Goal: Information Seeking & Learning: Learn about a topic

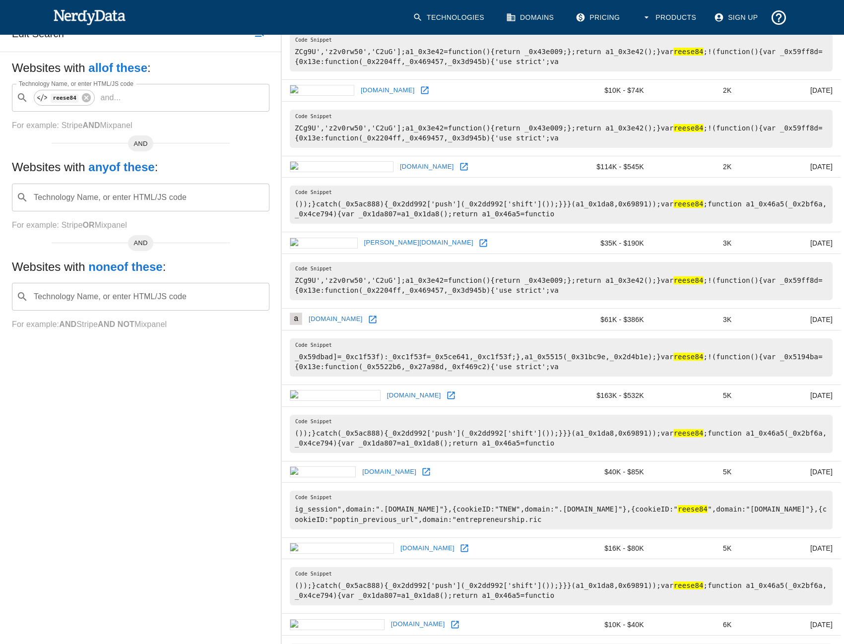
scroll to position [150, 0]
drag, startPoint x: 843, startPoint y: 316, endPoint x: 841, endPoint y: 241, distance: 74.5
click at [841, 241] on div "Domain Tech Spend Page Rank sorted ascending Last Crawled [DOMAIN_NAME] $10K - …" at bounding box center [562, 552] width 563 height 1134
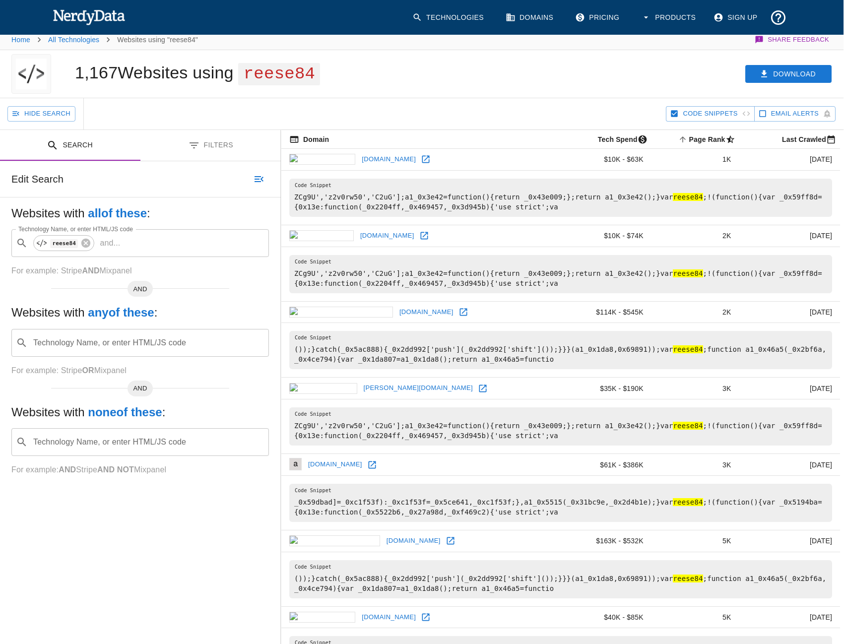
scroll to position [0, 0]
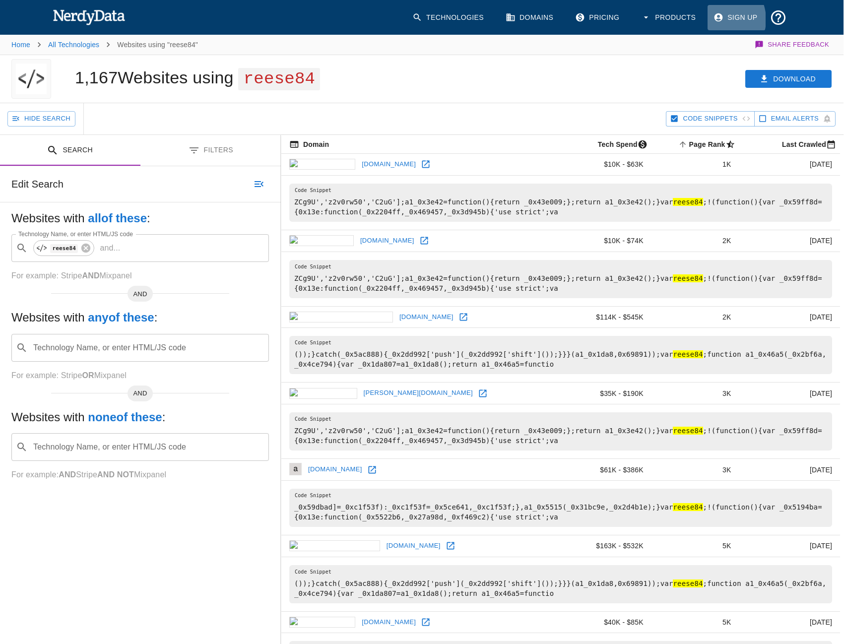
click at [719, 19] on icon at bounding box center [719, 17] width 10 height 10
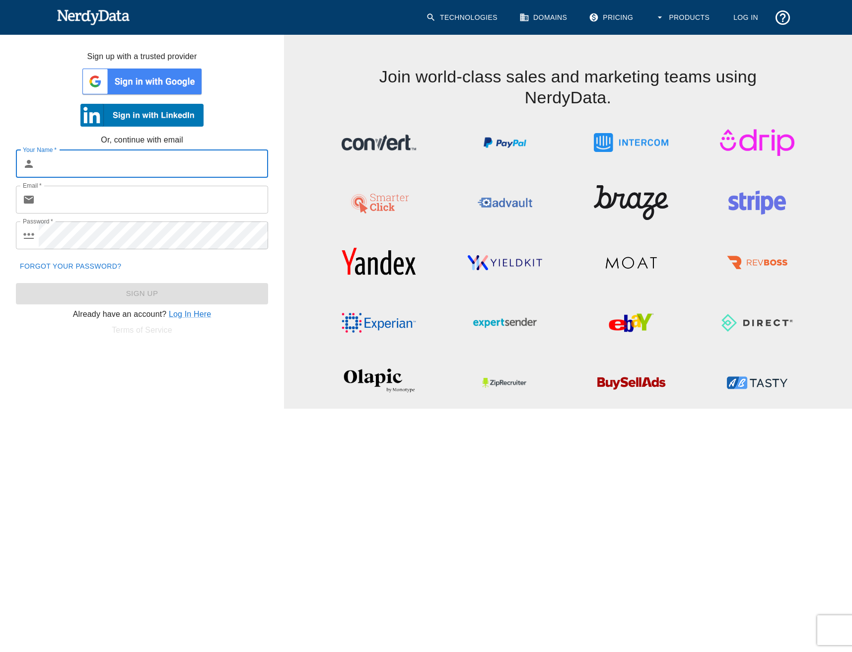
click at [172, 82] on img at bounding box center [141, 82] width 123 height 30
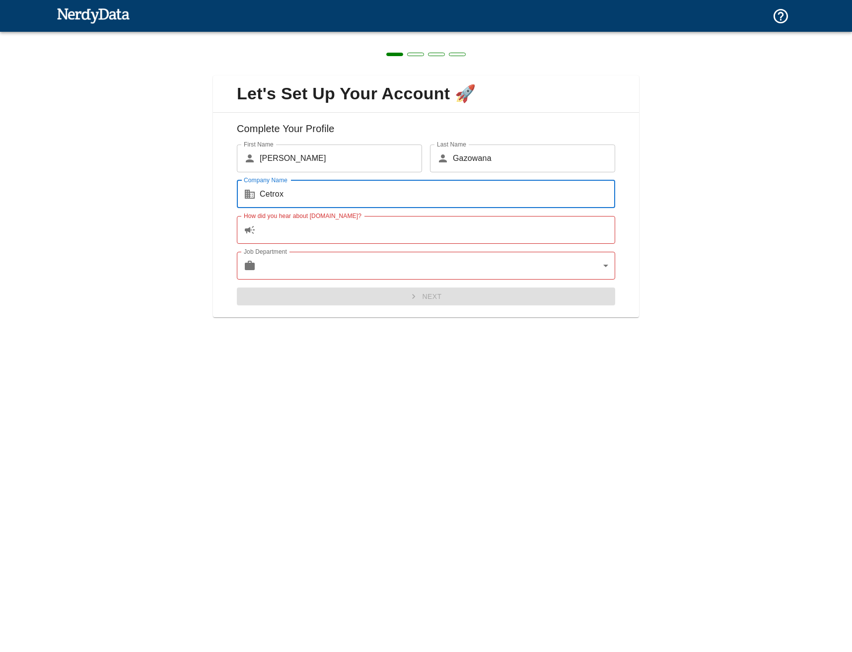
type input "Cetrox"
click at [389, 35] on body "Technologies Domains Pricing Products Create a Report Create a list of websites…" at bounding box center [426, 17] width 852 height 35
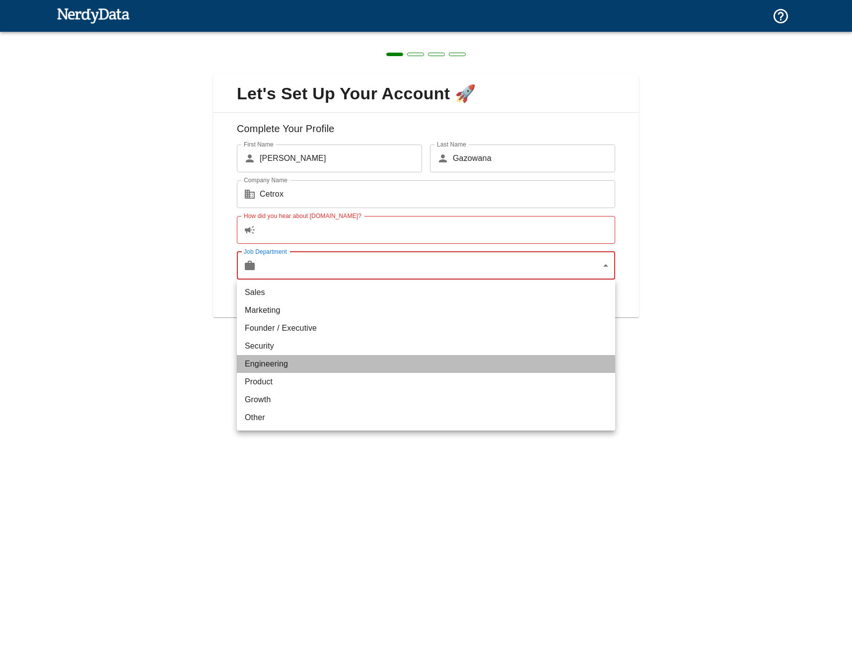
click at [307, 363] on li "Engineering" at bounding box center [426, 364] width 378 height 18
type input "engineering"
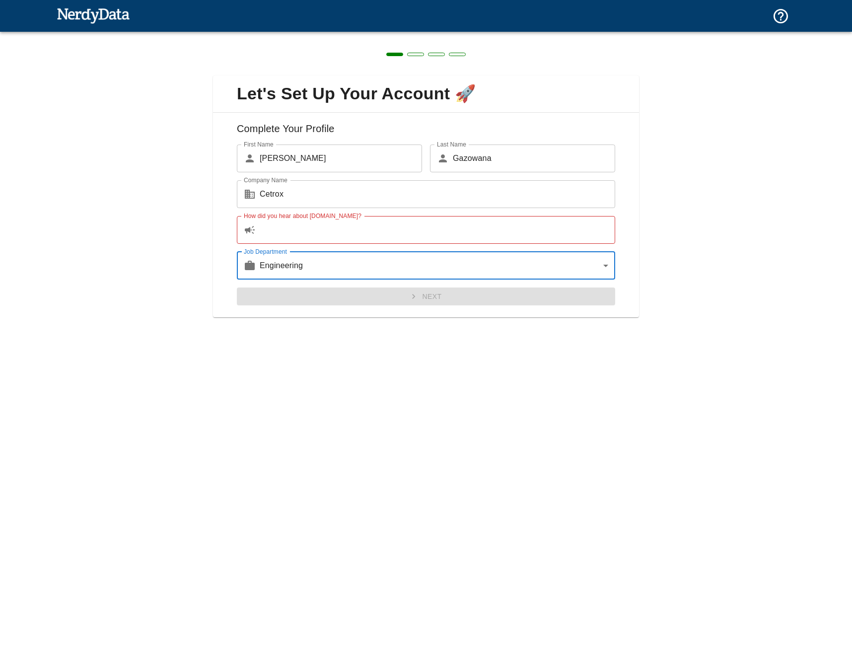
click at [320, 230] on input "How did you hear about NerdyData.com?" at bounding box center [437, 230] width 355 height 28
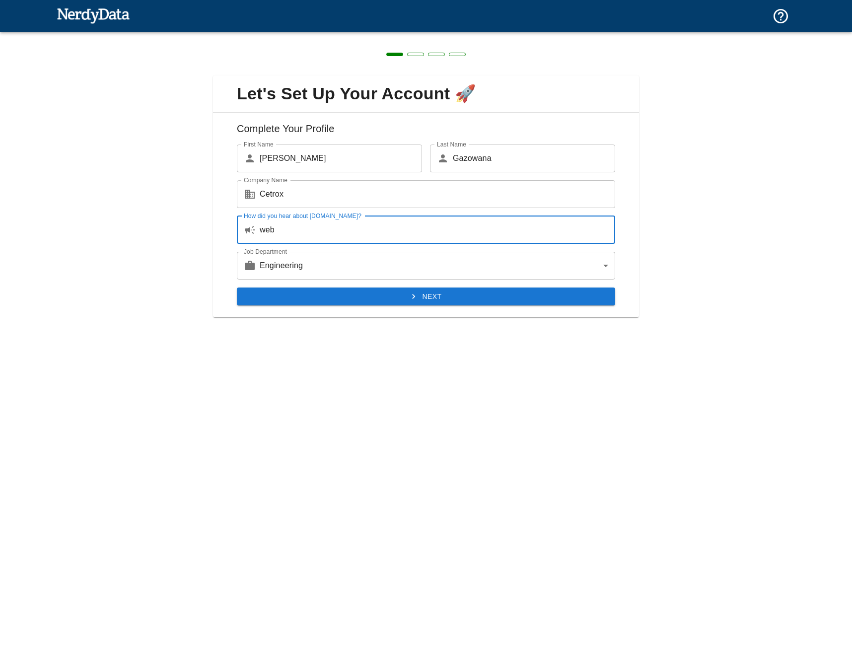
type input "web"
click at [394, 307] on div "Complete Your Profile First Name ​ Ryba First Name Last Name ​ Gazowana Last Na…" at bounding box center [426, 215] width 426 height 205
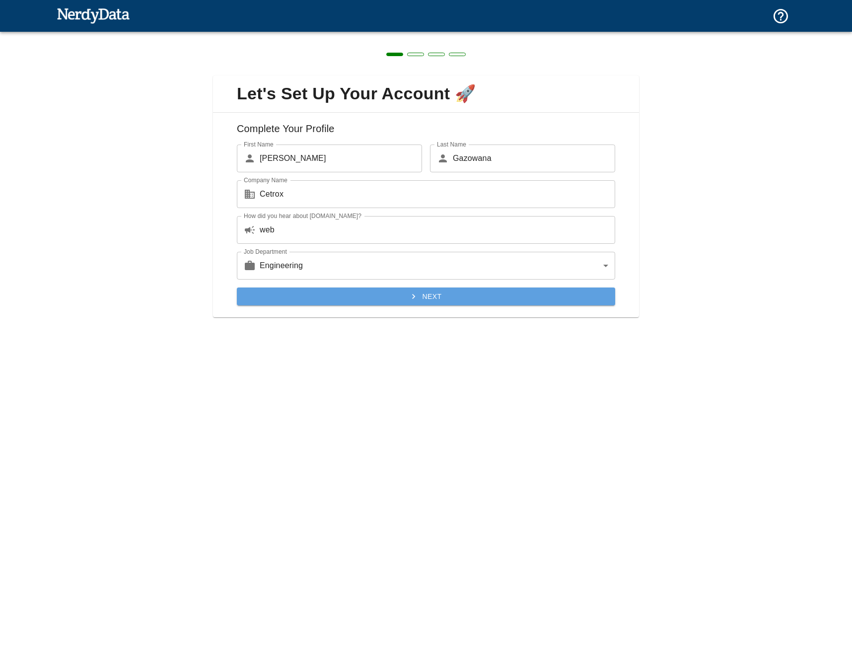
click at [397, 295] on button "Next" at bounding box center [426, 296] width 378 height 18
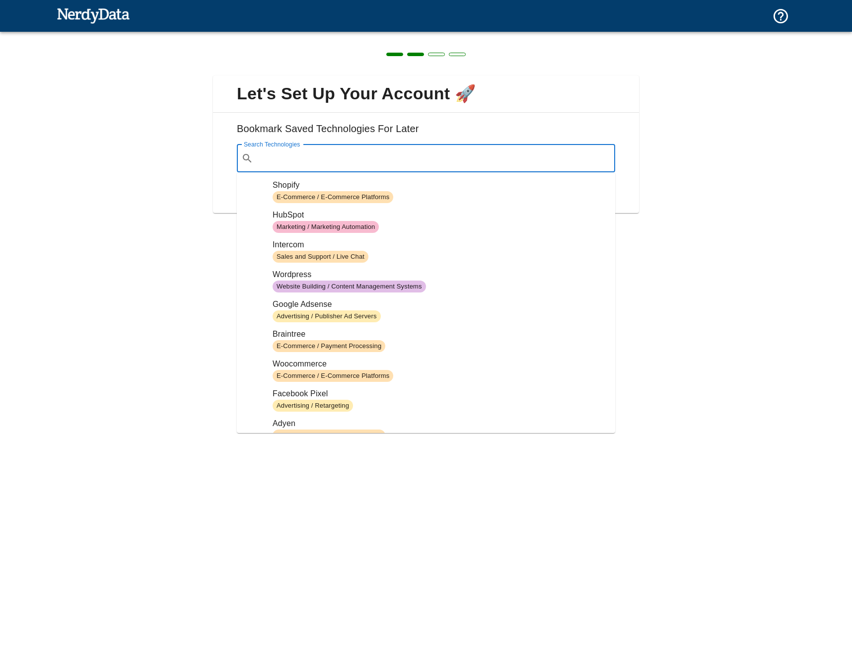
click at [393, 151] on input "Search Technologies" at bounding box center [433, 158] width 353 height 19
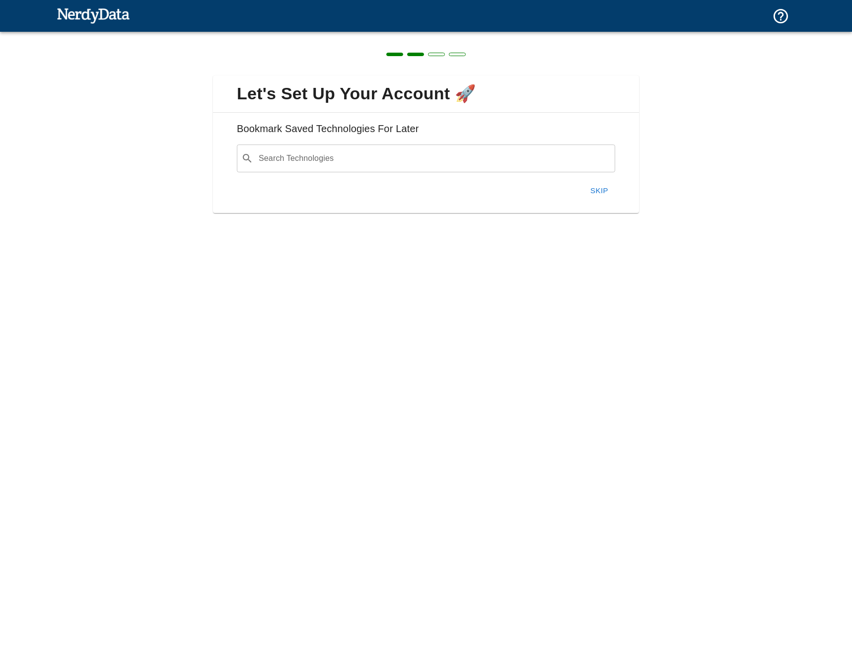
click at [698, 185] on div "Let's Set Up Your Account 🚀 Bookmark Saved Technologies For Later Search Techno…" at bounding box center [426, 138] width 852 height 213
click at [604, 189] on button "Skip" at bounding box center [599, 190] width 32 height 21
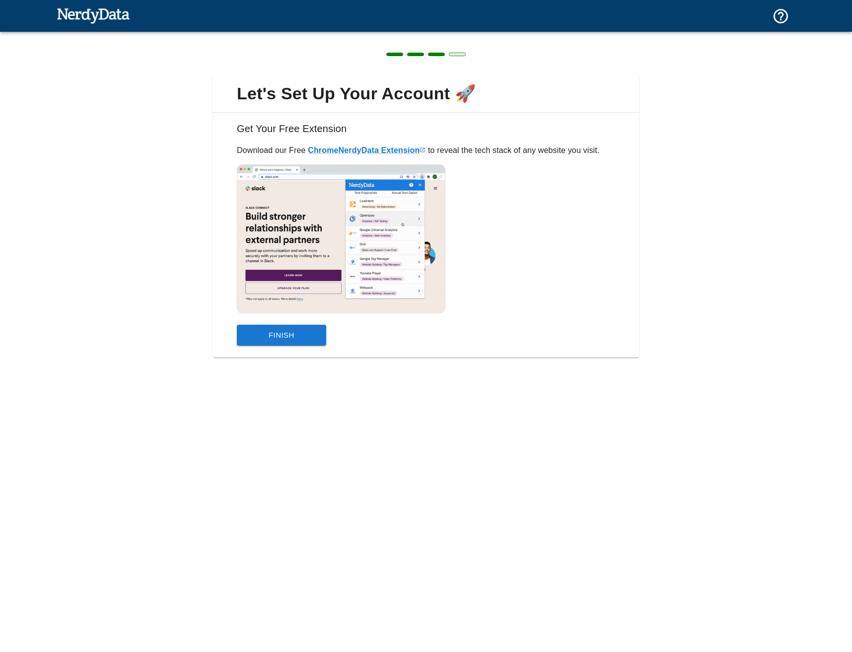
click at [293, 336] on button "Finish" at bounding box center [281, 335] width 89 height 21
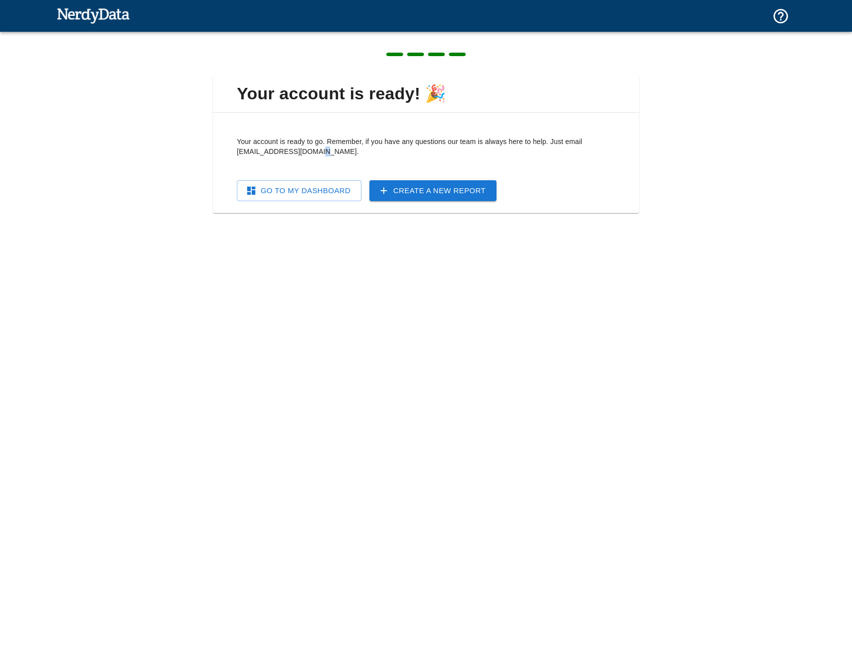
click at [293, 336] on div "Your account is ready! 🎉 Your account is ready to go. Remember, if you have any…" at bounding box center [426, 326] width 852 height 652
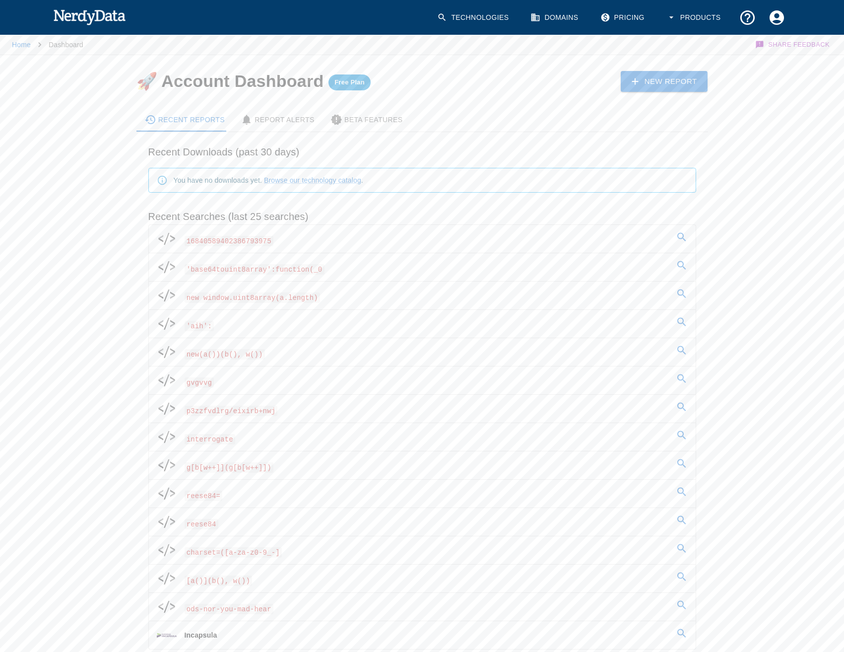
click at [293, 163] on div "You have no downloads yet. Browse our technology catalog ." at bounding box center [418, 176] width 556 height 33
drag, startPoint x: 695, startPoint y: 17, endPoint x: 625, endPoint y: 8, distance: 71.0
click at [657, 25] on div "Technologies Domains Pricing Products" at bounding box center [609, 17] width 364 height 45
click at [483, 12] on link "Technologies" at bounding box center [473, 17] width 85 height 29
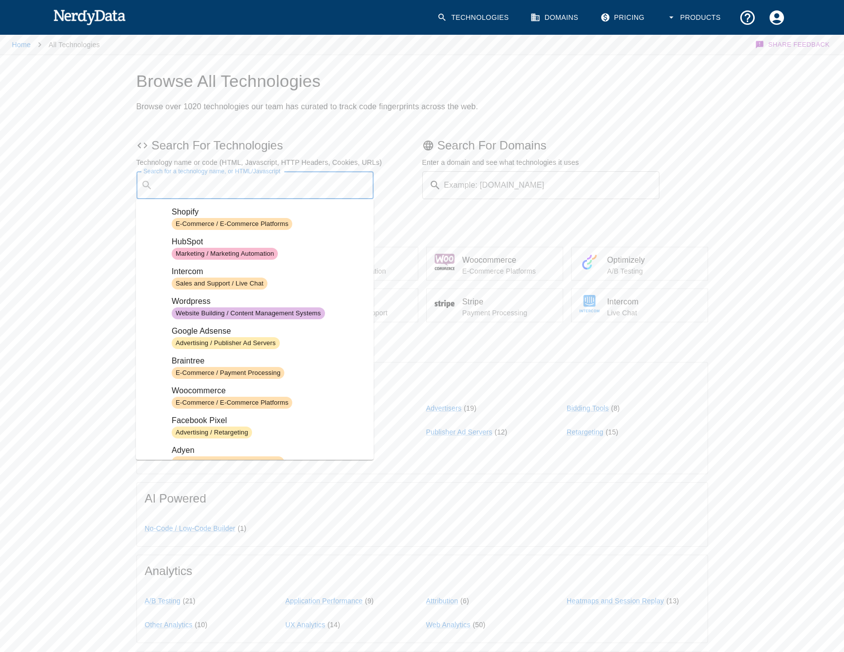
click at [277, 176] on div "Search for a technology name, or HTML/Javascript ​ Search for a technology name…" at bounding box center [256, 185] width 238 height 28
paste input "reese84"
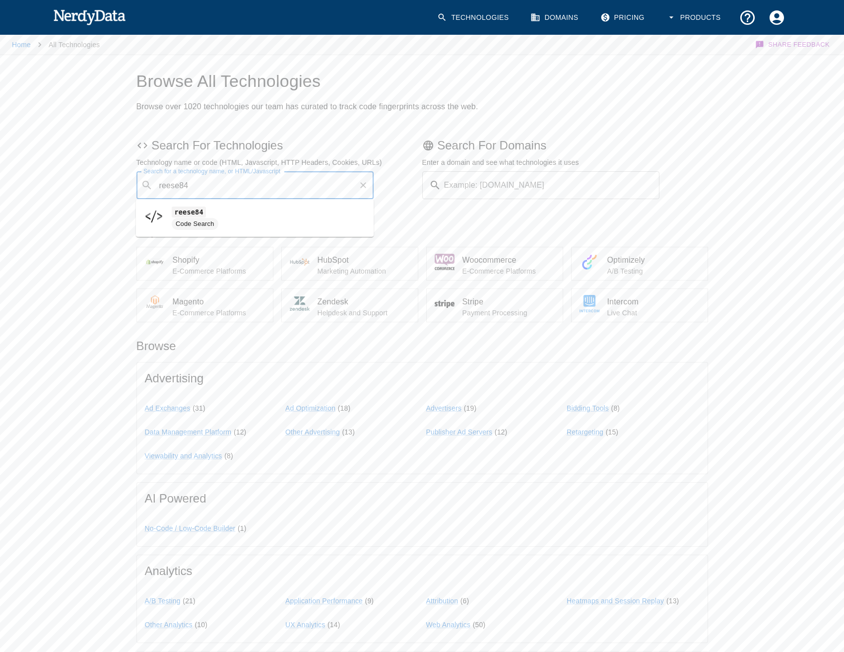
type input "reese84"
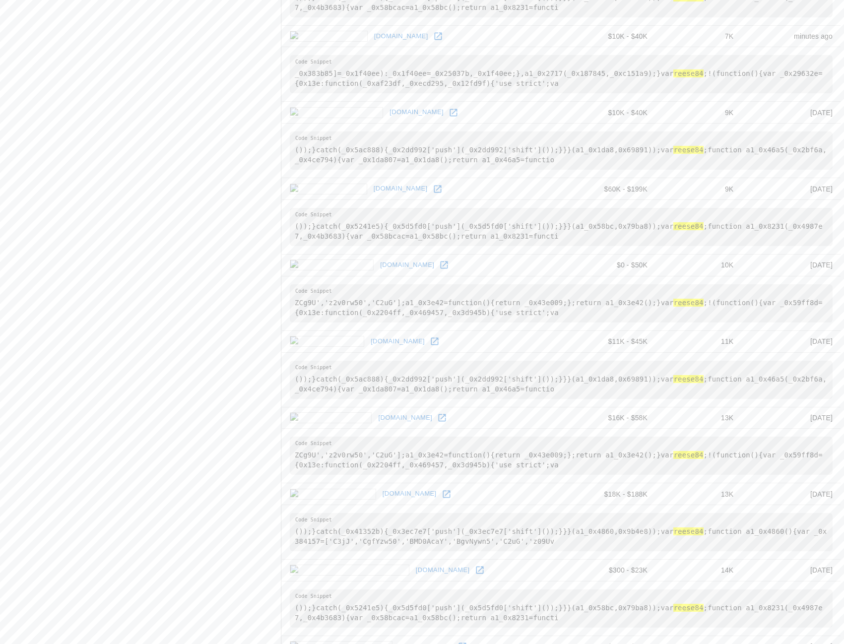
scroll to position [917, 0]
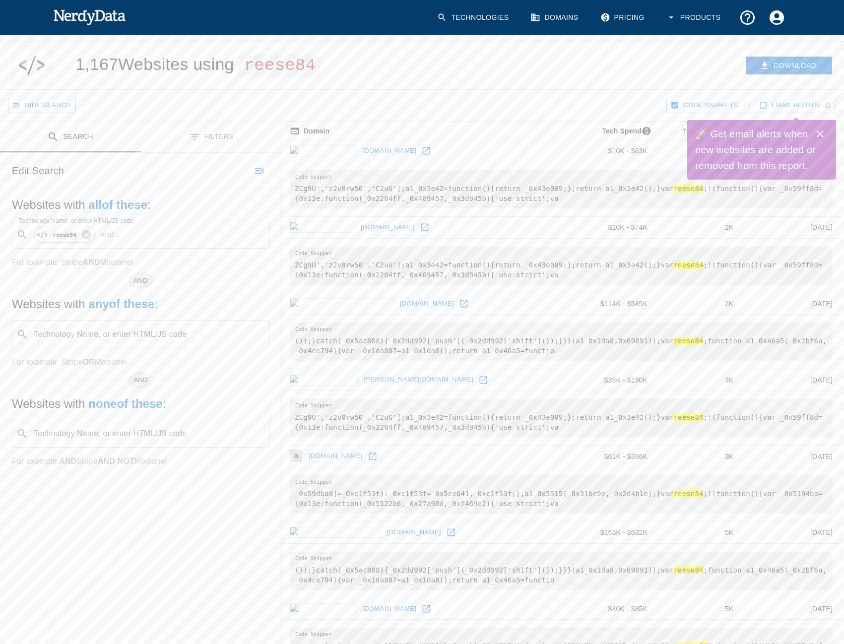
scroll to position [0, 0]
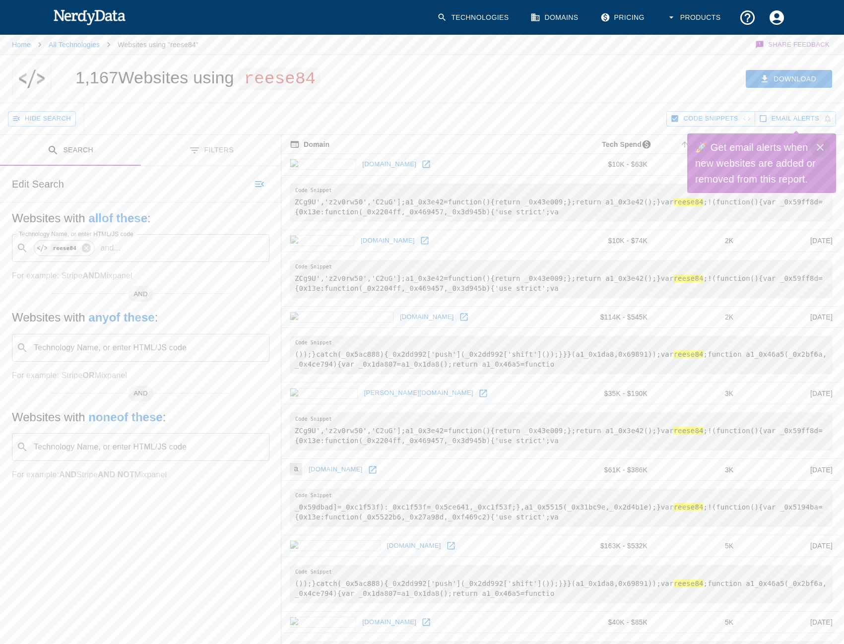
click at [821, 143] on icon "Close" at bounding box center [821, 147] width 12 height 12
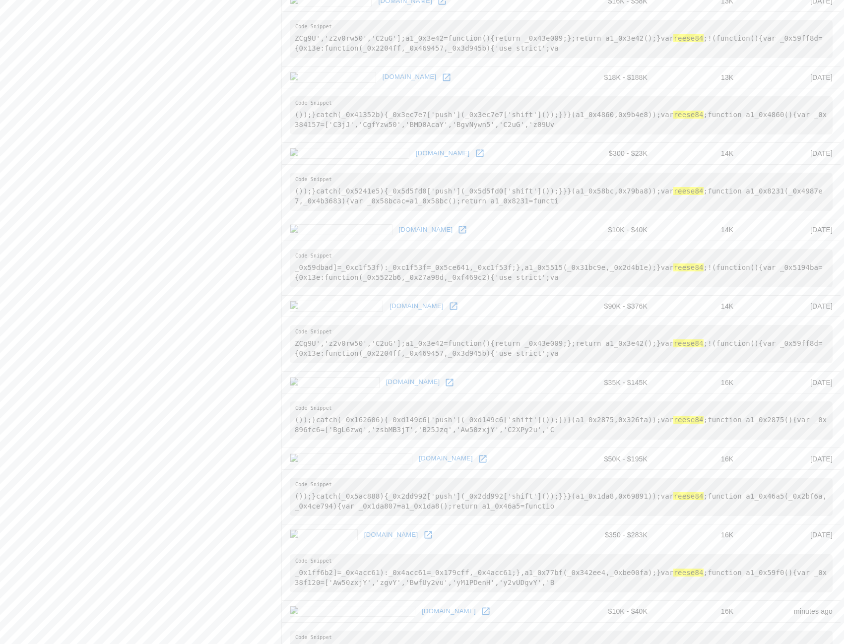
scroll to position [1445, 0]
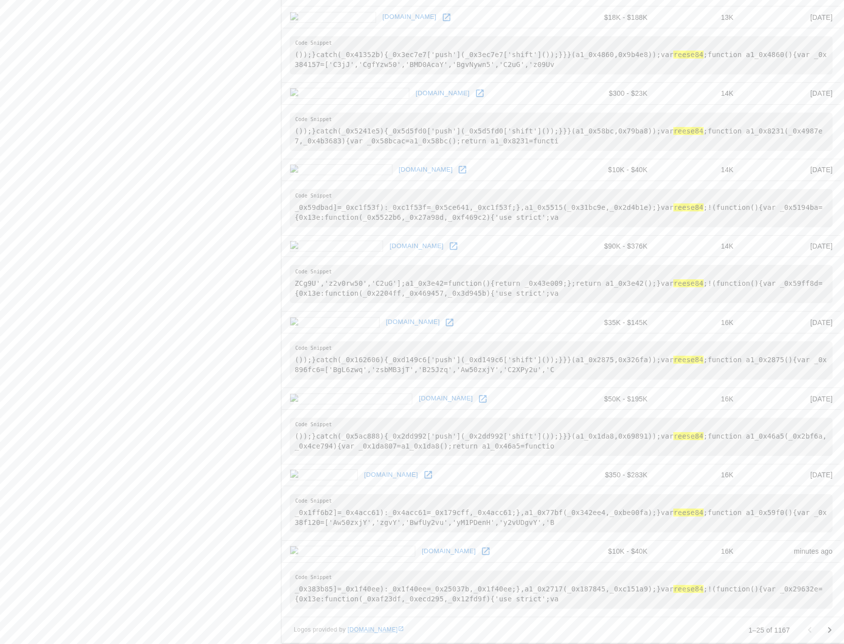
drag, startPoint x: 366, startPoint y: 551, endPoint x: 397, endPoint y: 555, distance: 31.0
click at [823, 628] on button "Go to next page" at bounding box center [830, 630] width 20 height 20
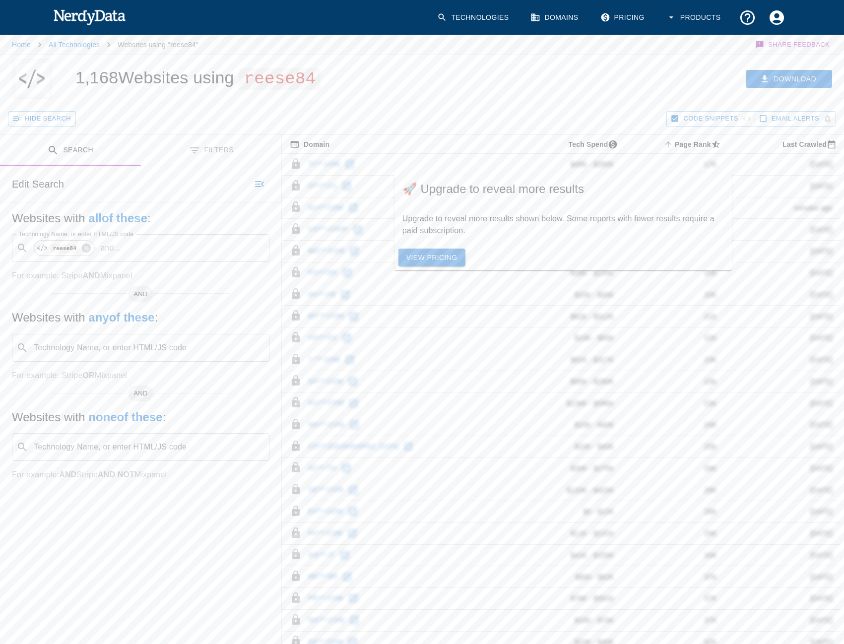
scroll to position [150, 0]
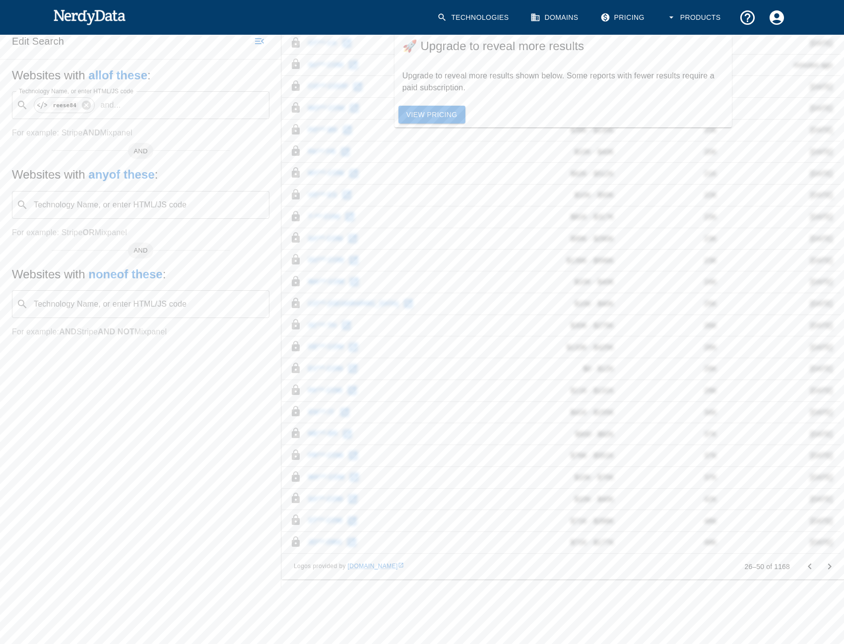
drag, startPoint x: 572, startPoint y: 85, endPoint x: 573, endPoint y: 276, distance: 191.6
click at [811, 563] on icon "Go to previous page" at bounding box center [810, 567] width 12 height 12
